Goal: Find specific page/section: Find specific page/section

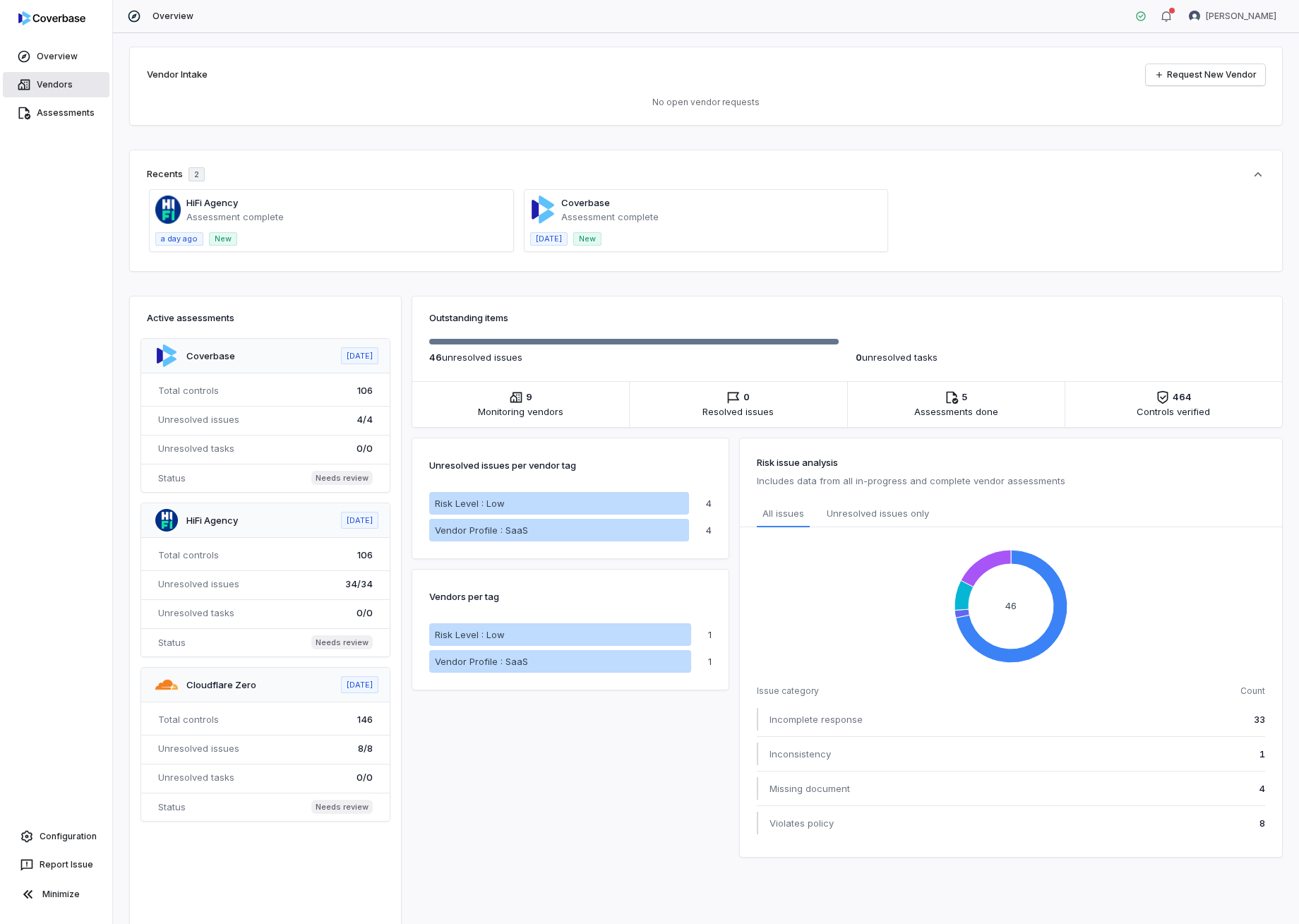
click at [57, 87] on link "Vendors" at bounding box center [56, 84] width 107 height 26
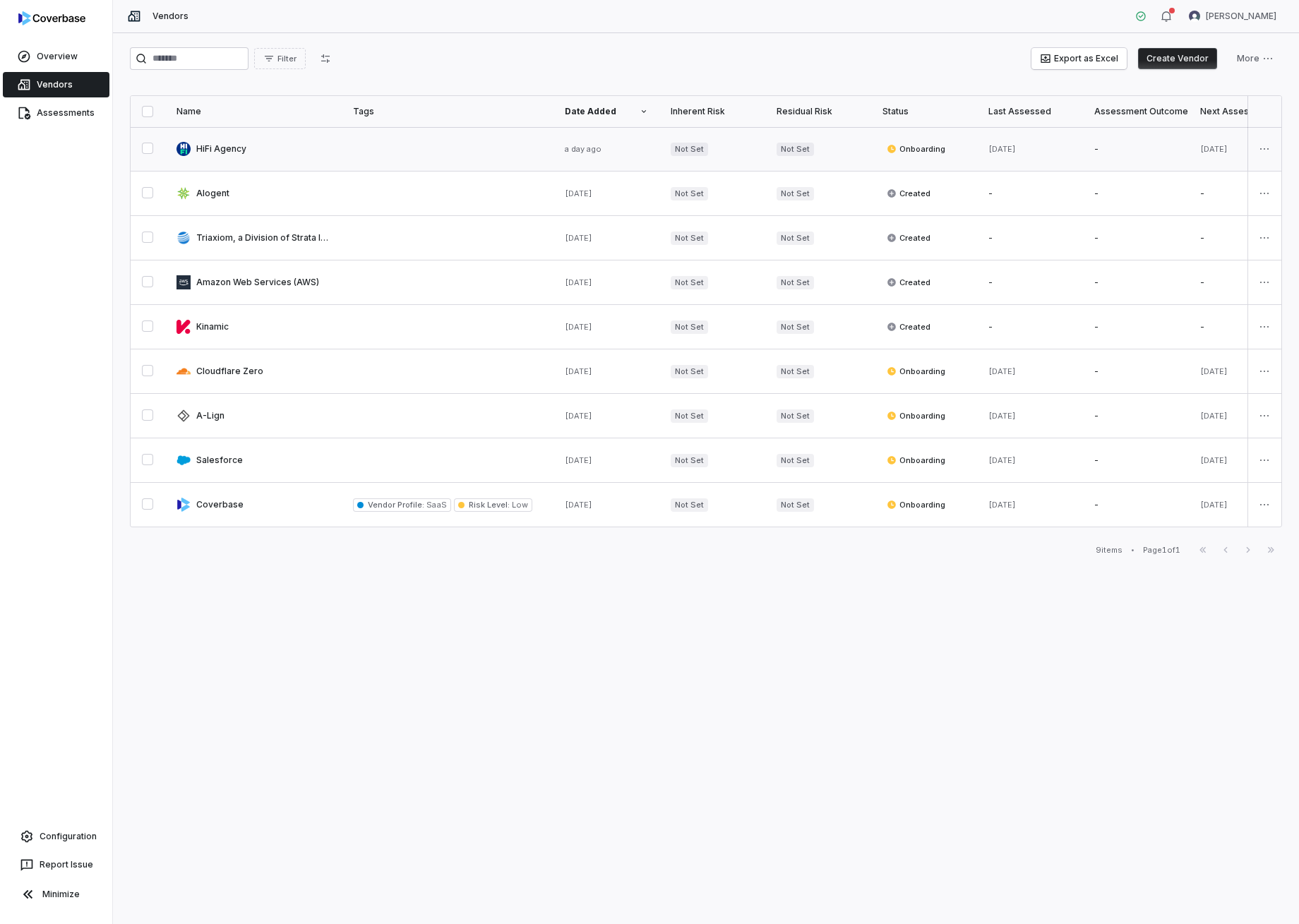
click at [217, 149] on link at bounding box center [253, 149] width 176 height 44
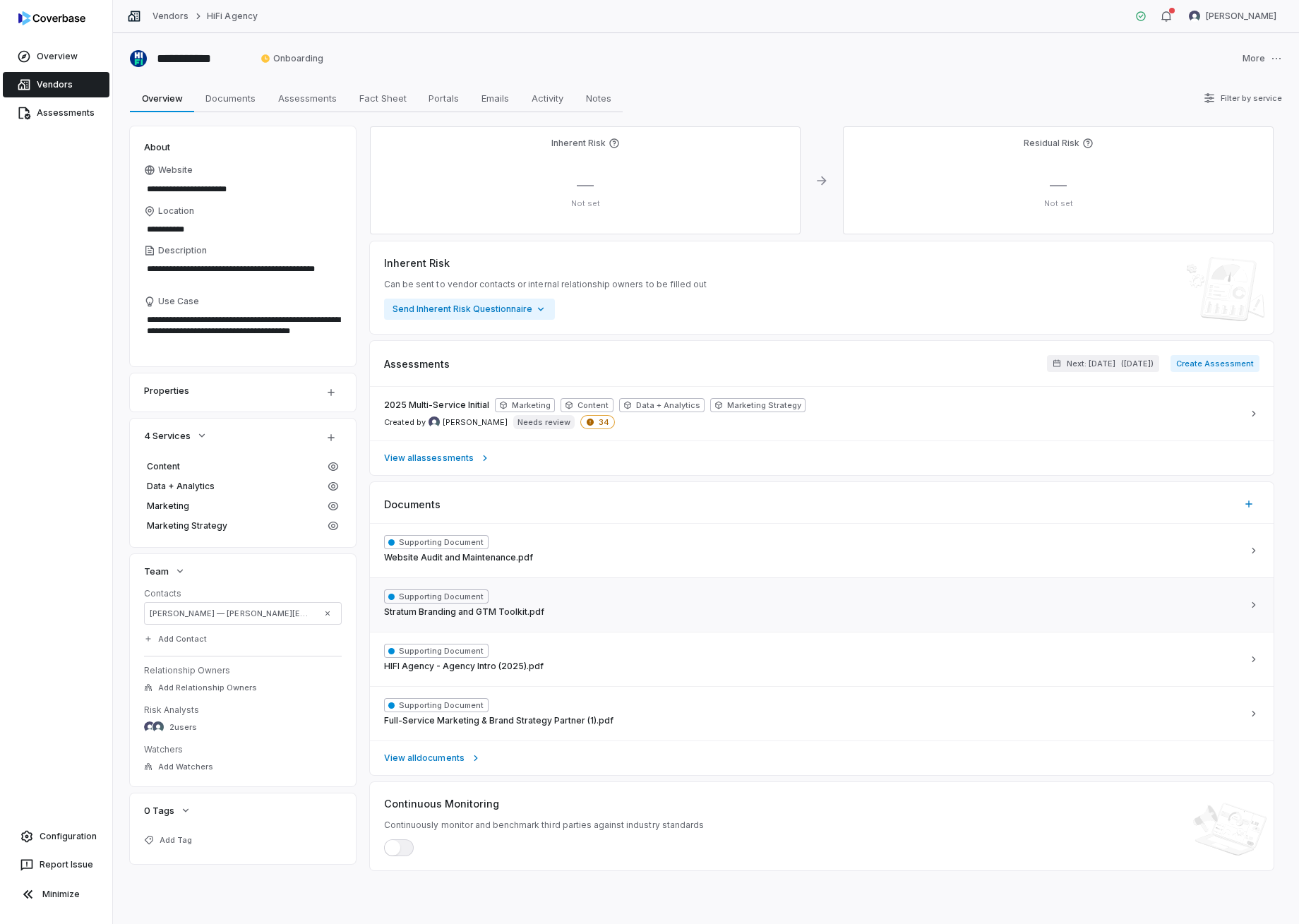
click at [456, 592] on span "Supporting Document" at bounding box center [436, 595] width 104 height 14
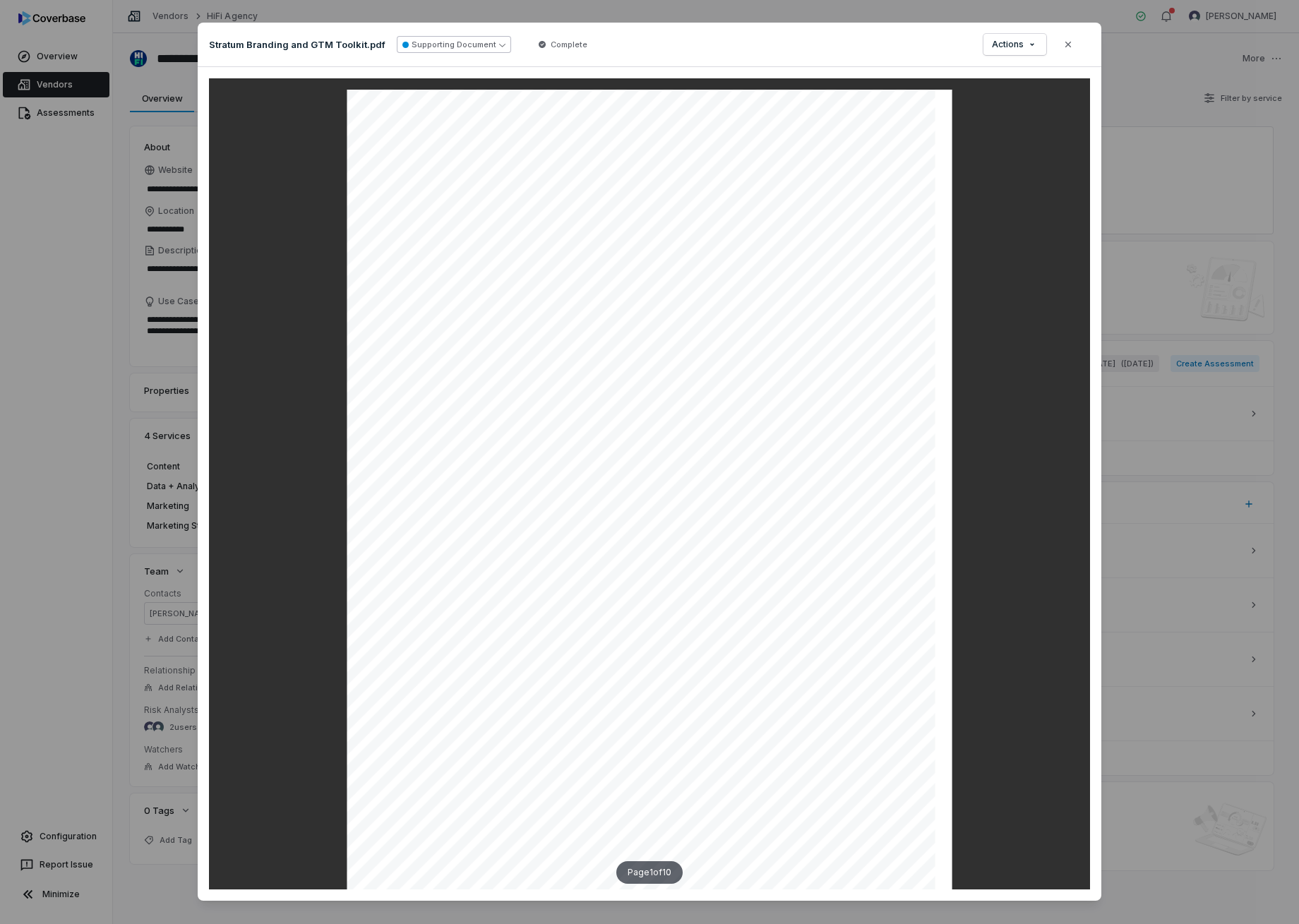
click at [499, 43] on icon "button" at bounding box center [502, 44] width 7 height 7
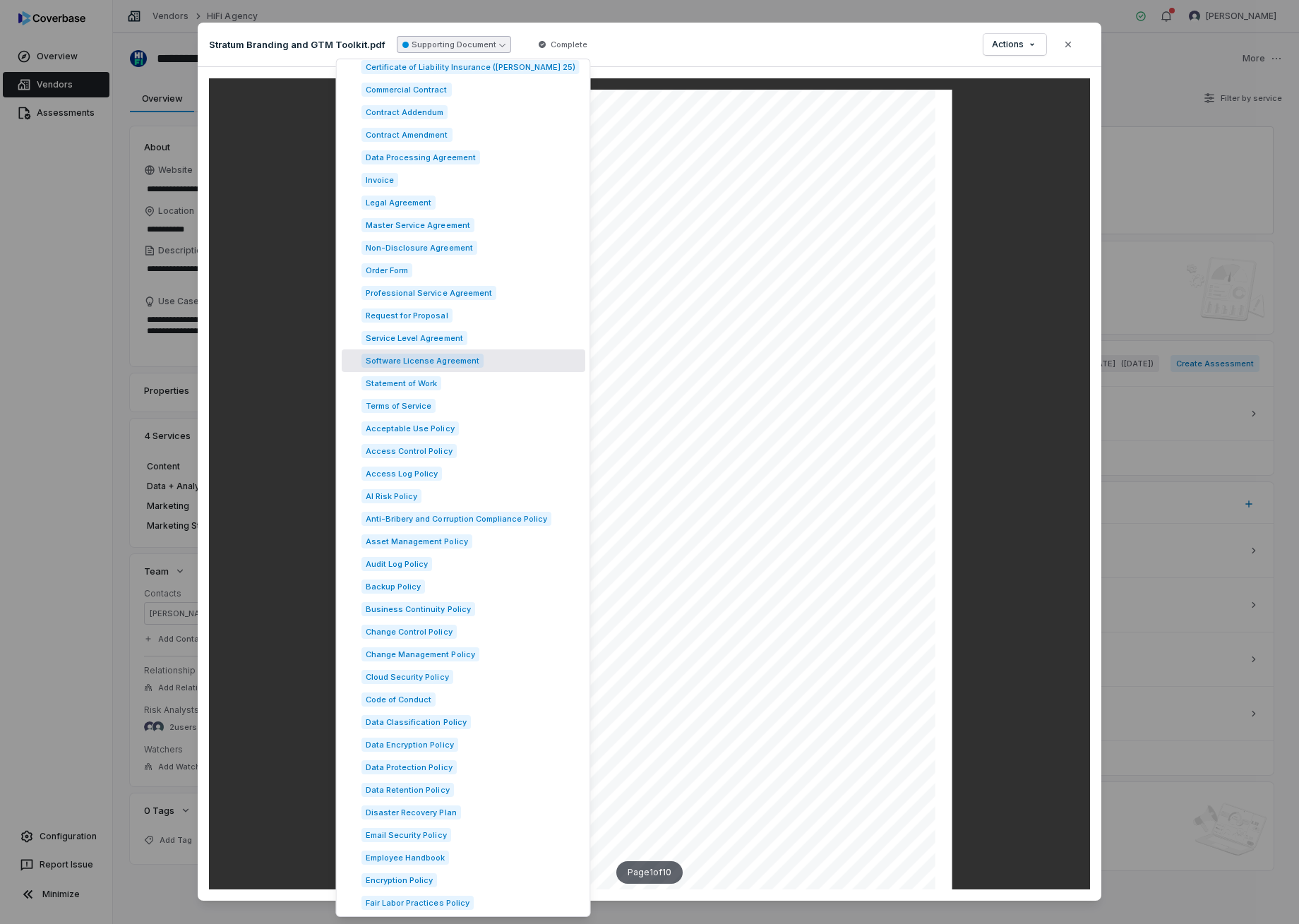
scroll to position [487, 0]
click at [459, 296] on span "Professional Service Agreement" at bounding box center [429, 293] width 134 height 14
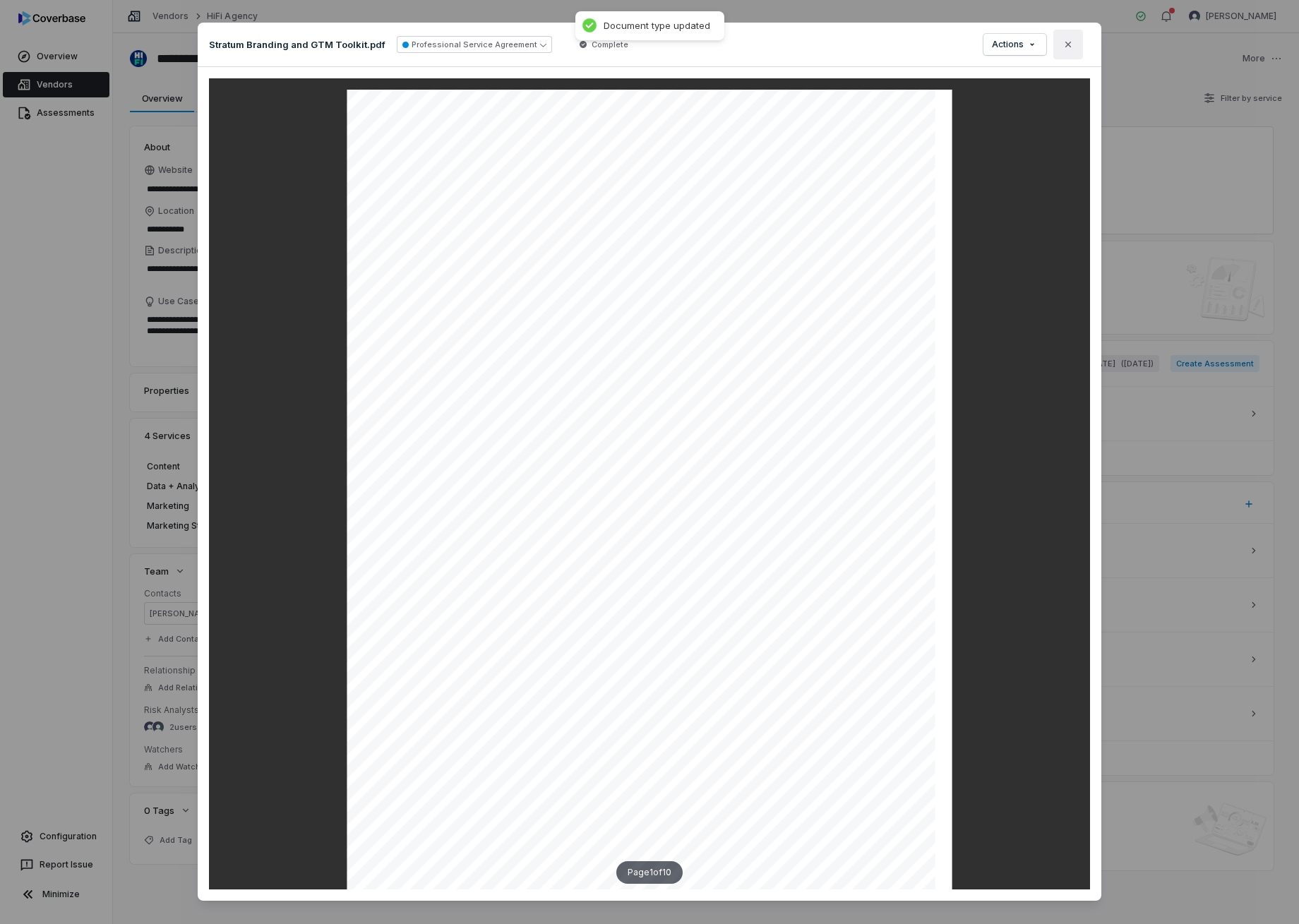
click at [1072, 42] on icon "button" at bounding box center [1068, 44] width 11 height 11
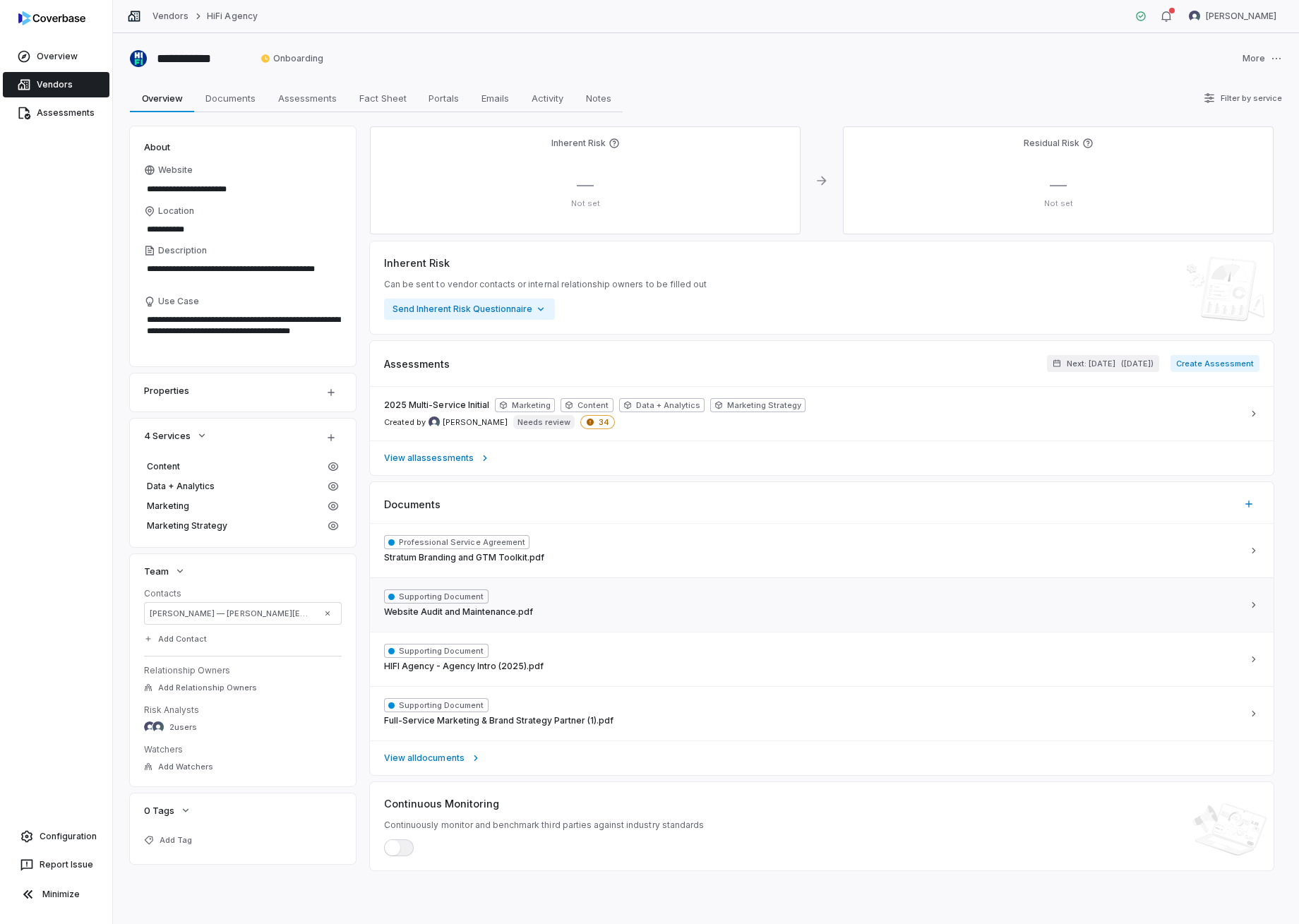
click at [455, 598] on span "Supporting Document" at bounding box center [436, 595] width 104 height 14
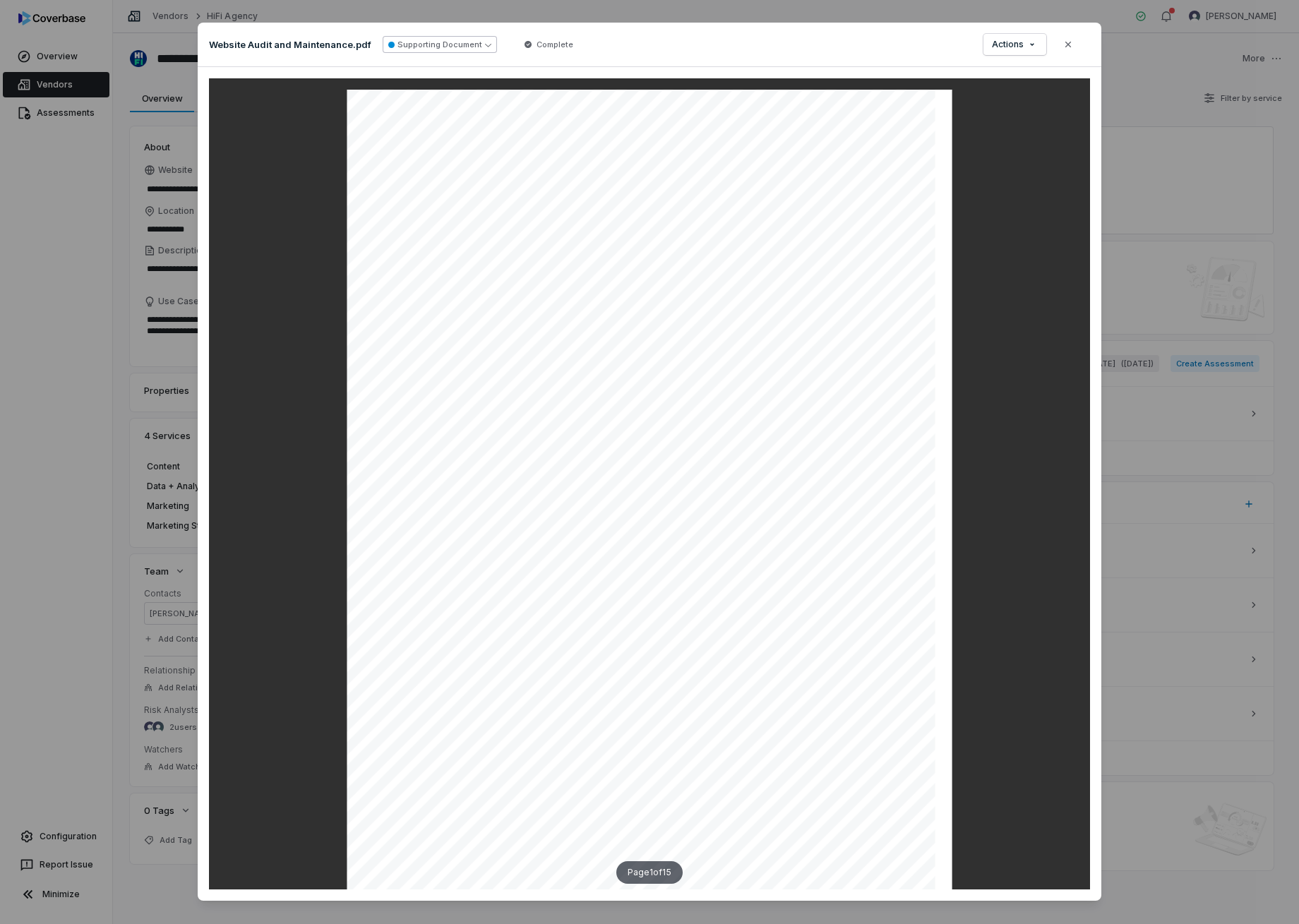
click at [485, 43] on icon "button" at bounding box center [488, 44] width 7 height 7
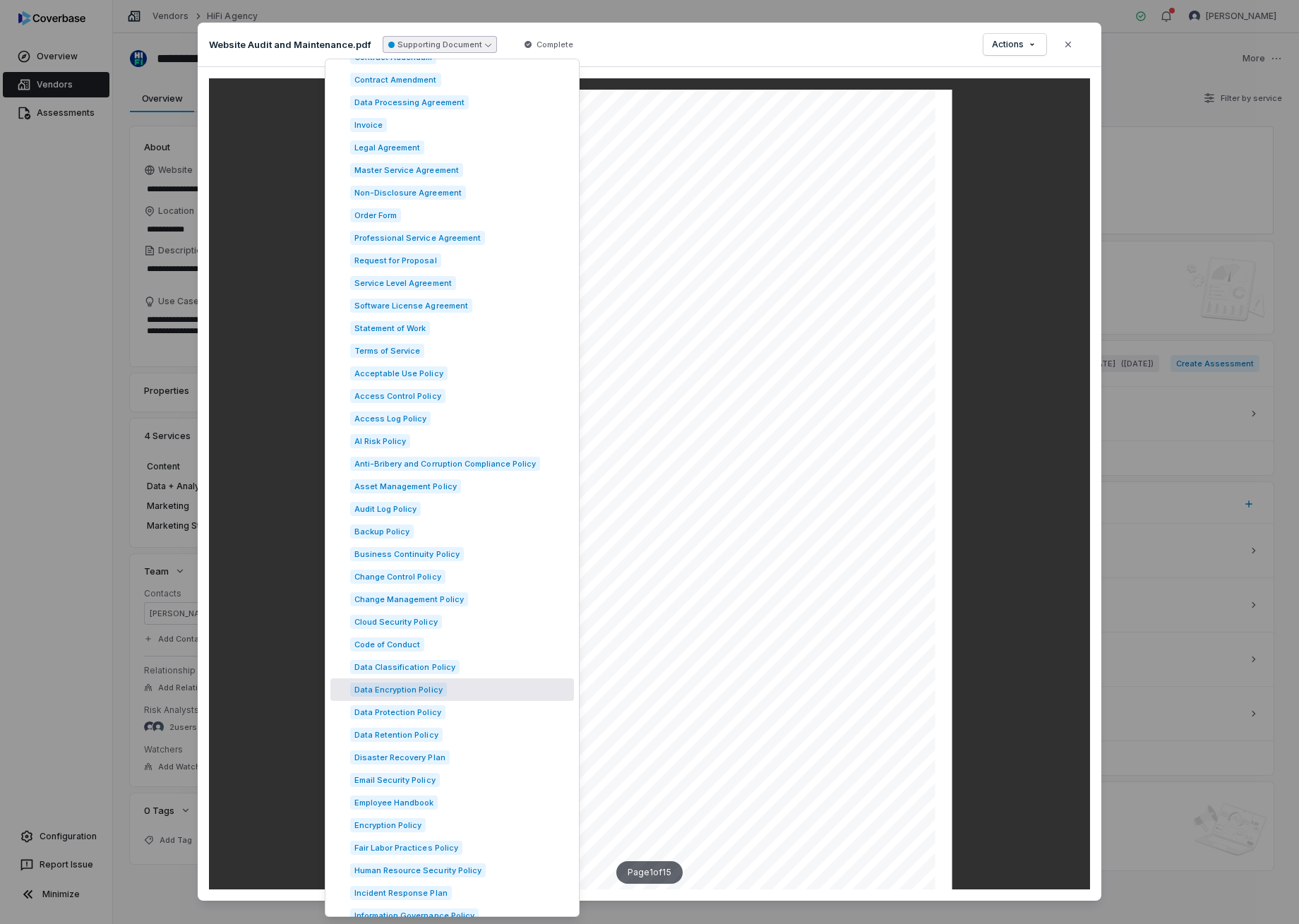
scroll to position [483, 0]
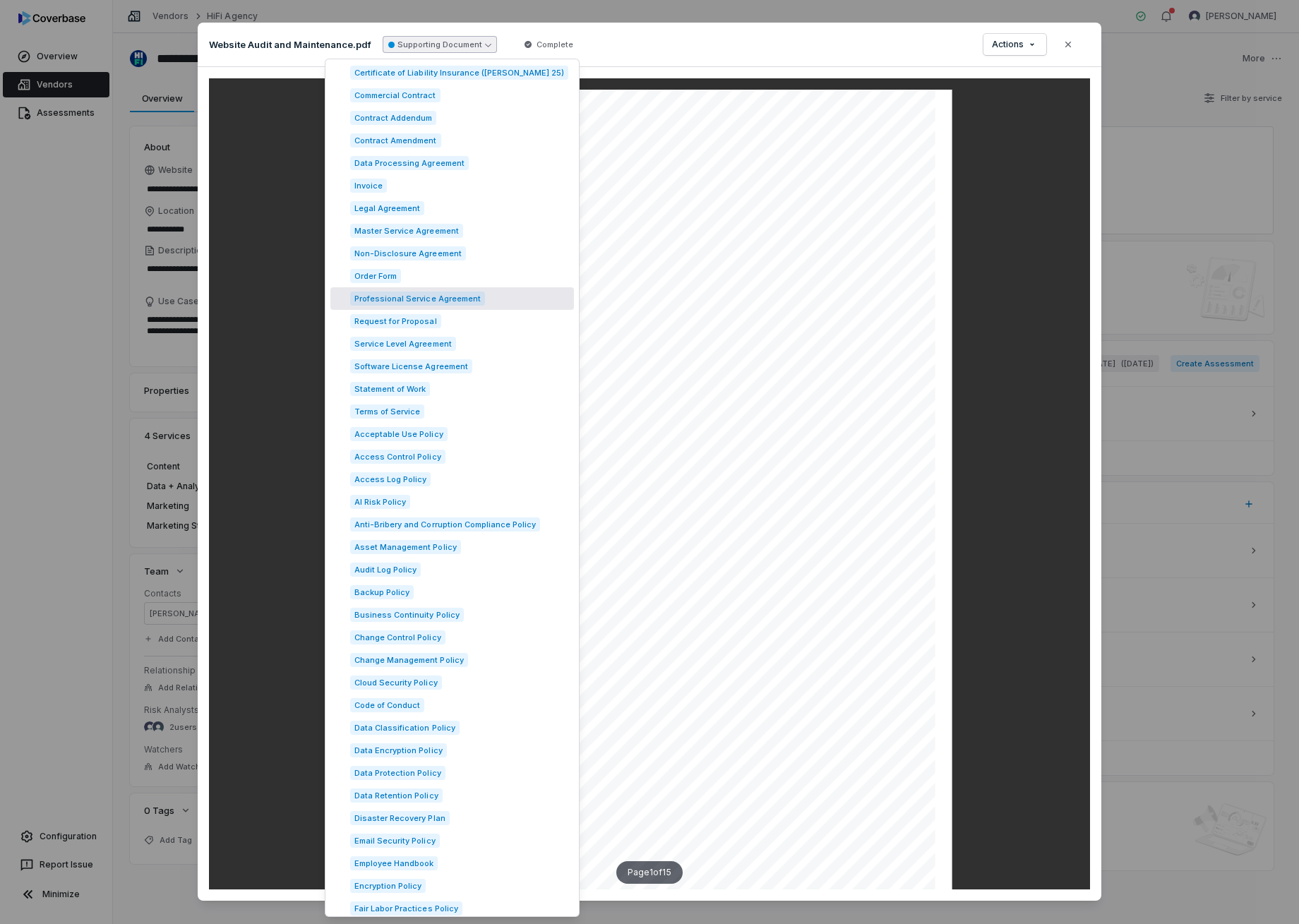
click at [448, 298] on span "Professional Service Agreement" at bounding box center [418, 298] width 134 height 14
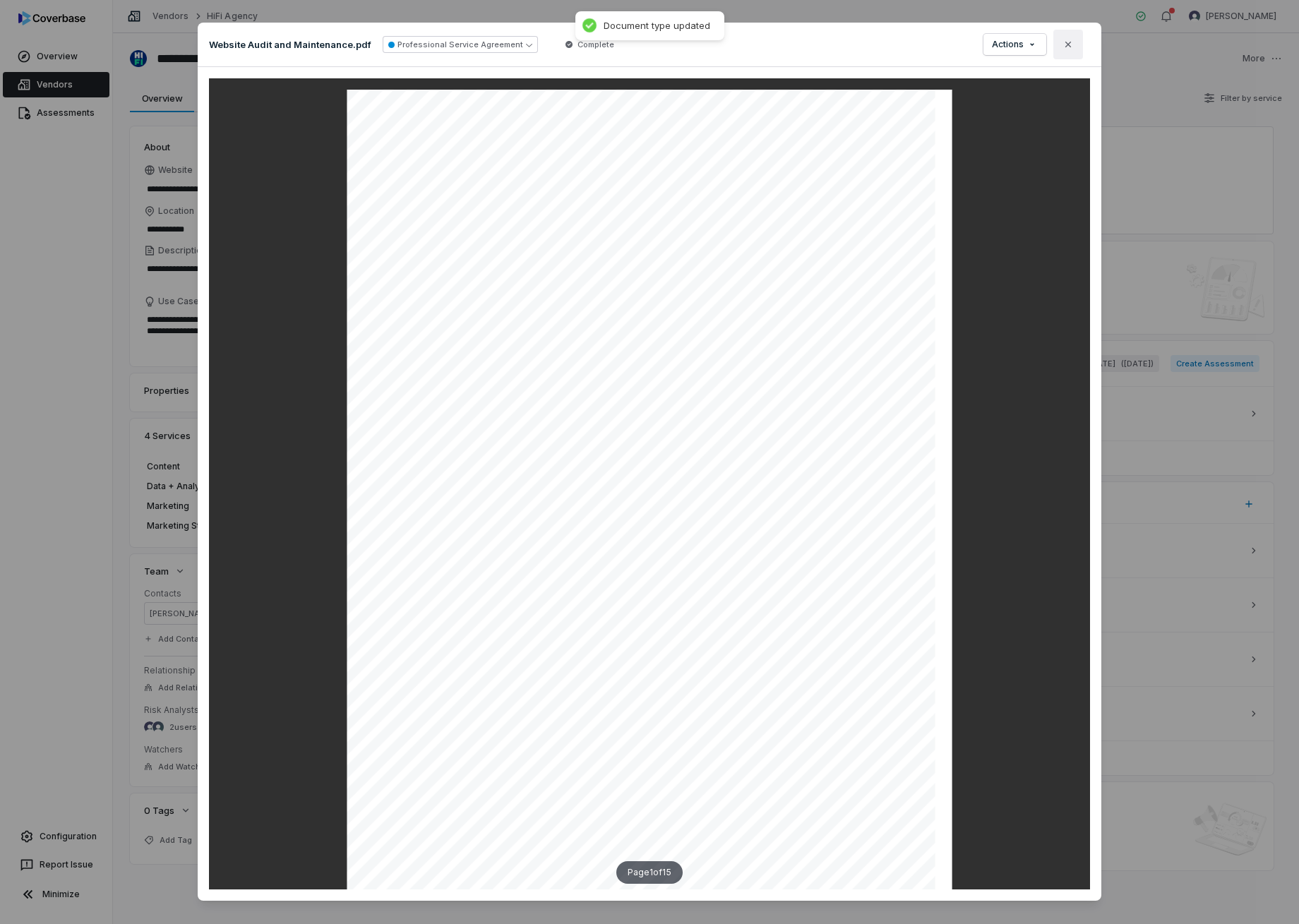
click at [1065, 40] on icon "button" at bounding box center [1068, 44] width 11 height 11
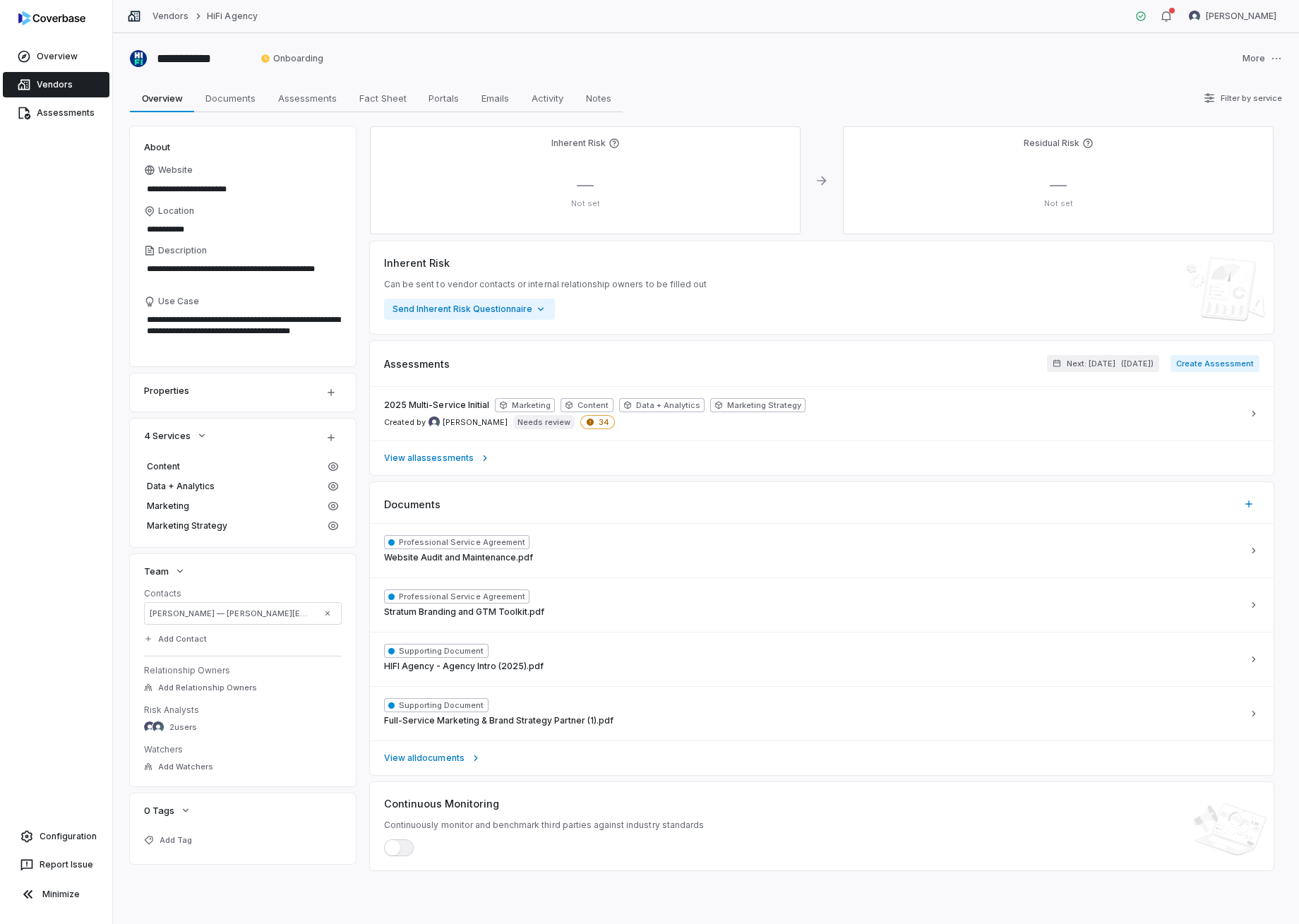
click at [62, 77] on link "Vendors" at bounding box center [56, 84] width 107 height 26
